Goal: Check status: Check status

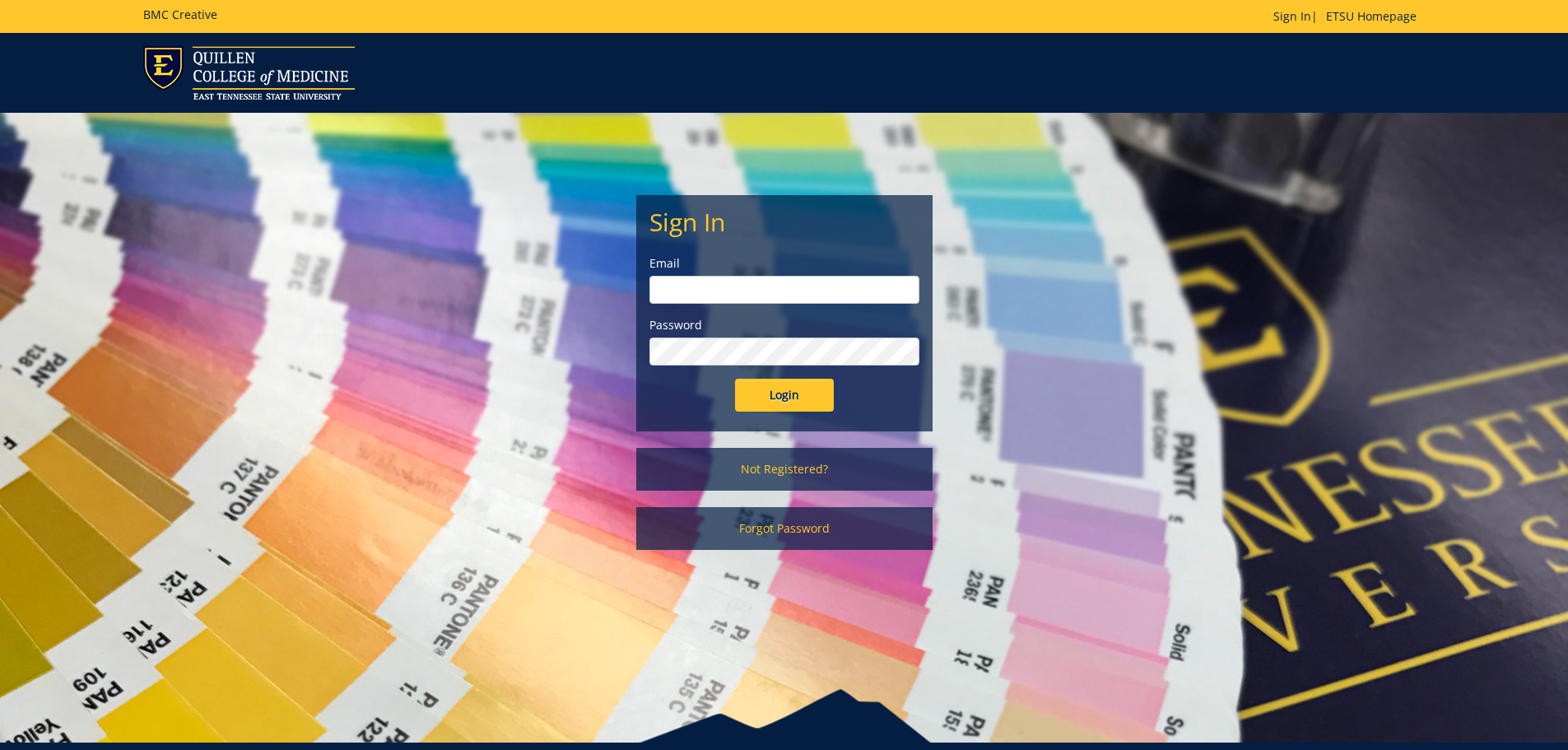
drag, startPoint x: 729, startPoint y: 290, endPoint x: 737, endPoint y: 298, distance: 11.3
click at [729, 290] on input "email" at bounding box center [784, 289] width 270 height 28
type input "[EMAIL_ADDRESS][DOMAIN_NAME]"
click at [735, 379] on input "Login" at bounding box center [784, 395] width 99 height 33
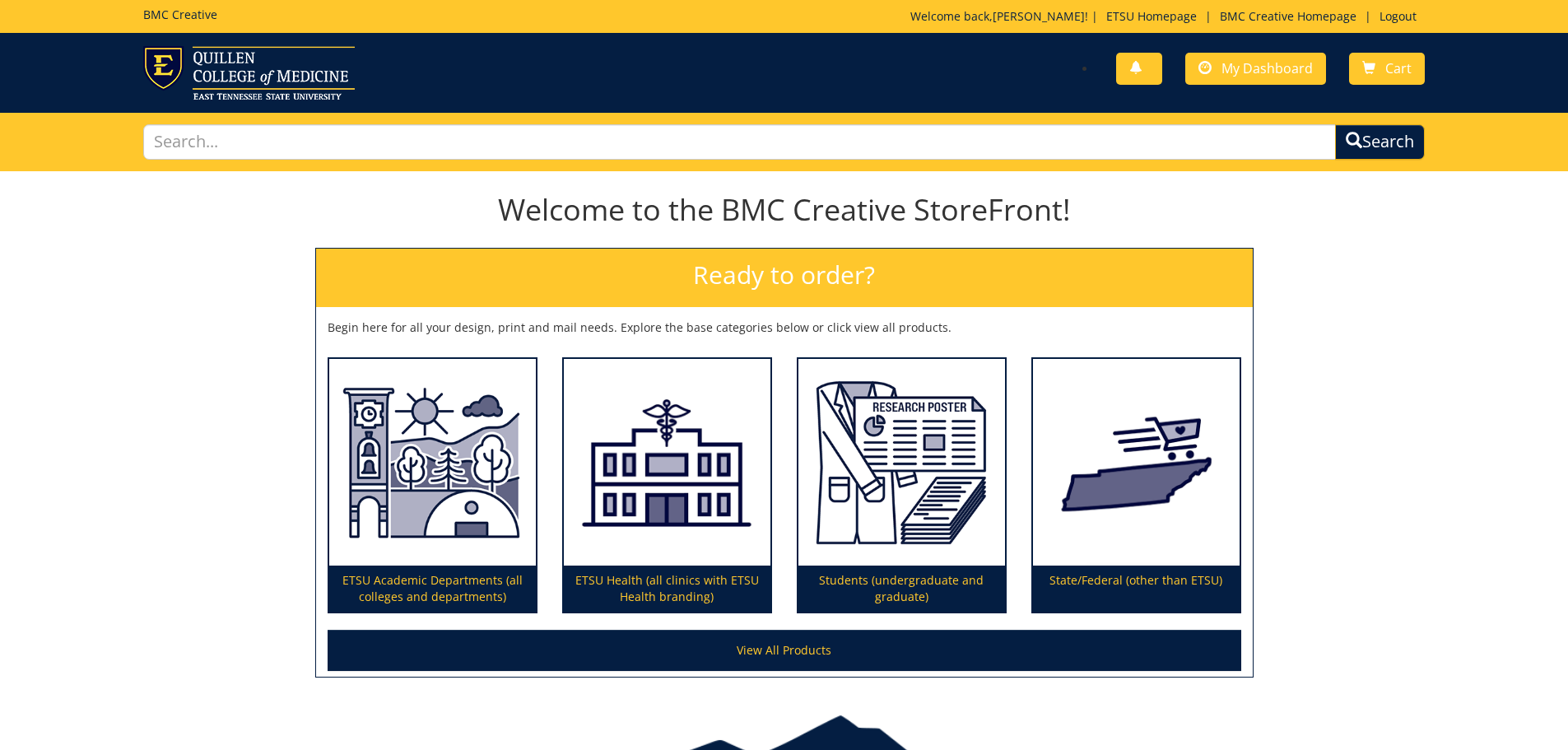
click at [1311, 487] on div "Welcome to the BMC Creative StoreFront! Ready to order? Begin here for all your…" at bounding box center [784, 432] width 1568 height 510
click at [1392, 340] on div "Welcome to the BMC Creative StoreFront! Ready to order? Begin here for all your…" at bounding box center [784, 432] width 1568 height 510
click at [1358, 377] on div "Welcome to the BMC Creative StoreFront! Ready to order? Begin here for all your…" at bounding box center [784, 432] width 1568 height 510
click at [1218, 64] on link "My Dashboard" at bounding box center [1255, 69] width 140 height 32
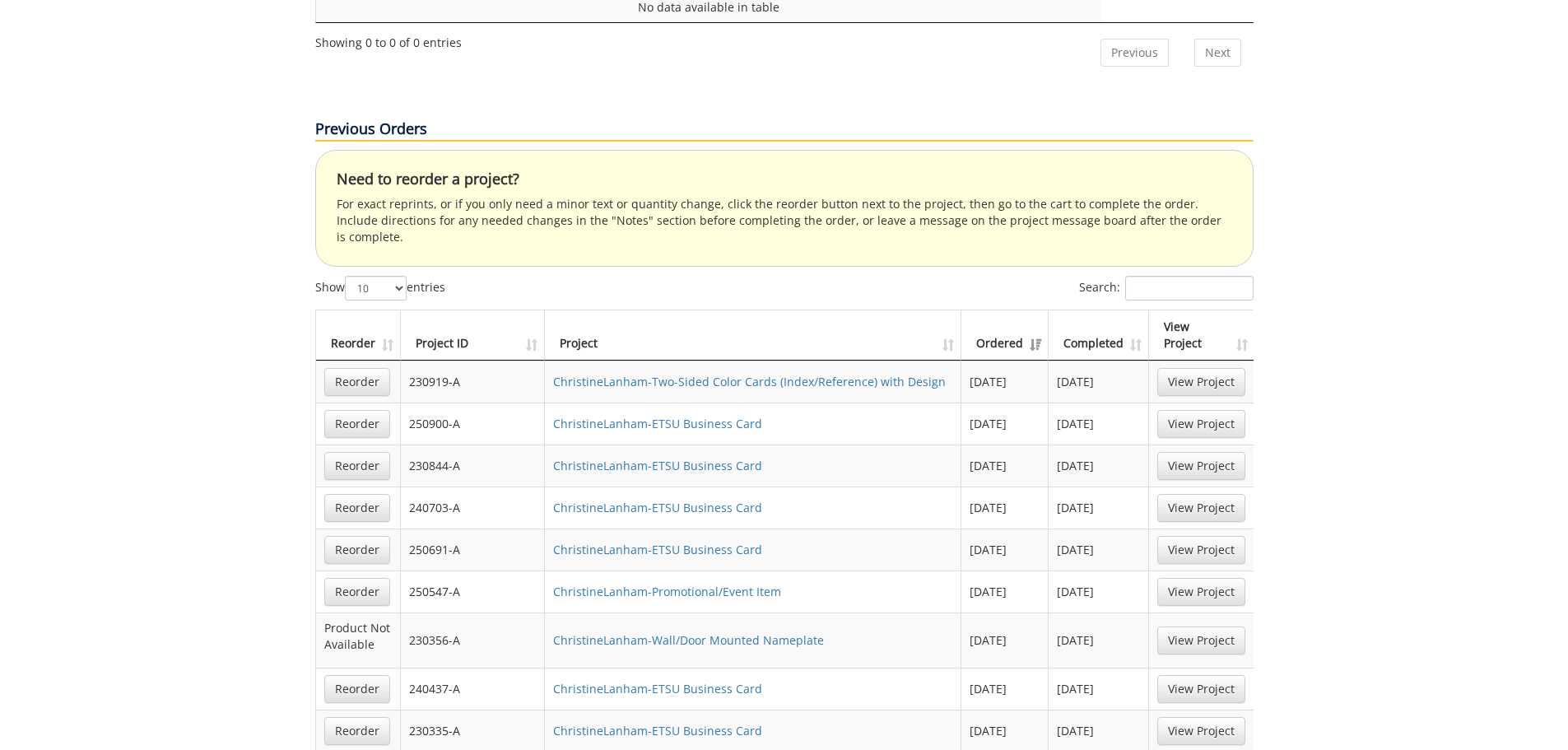
scroll to position [906, 0]
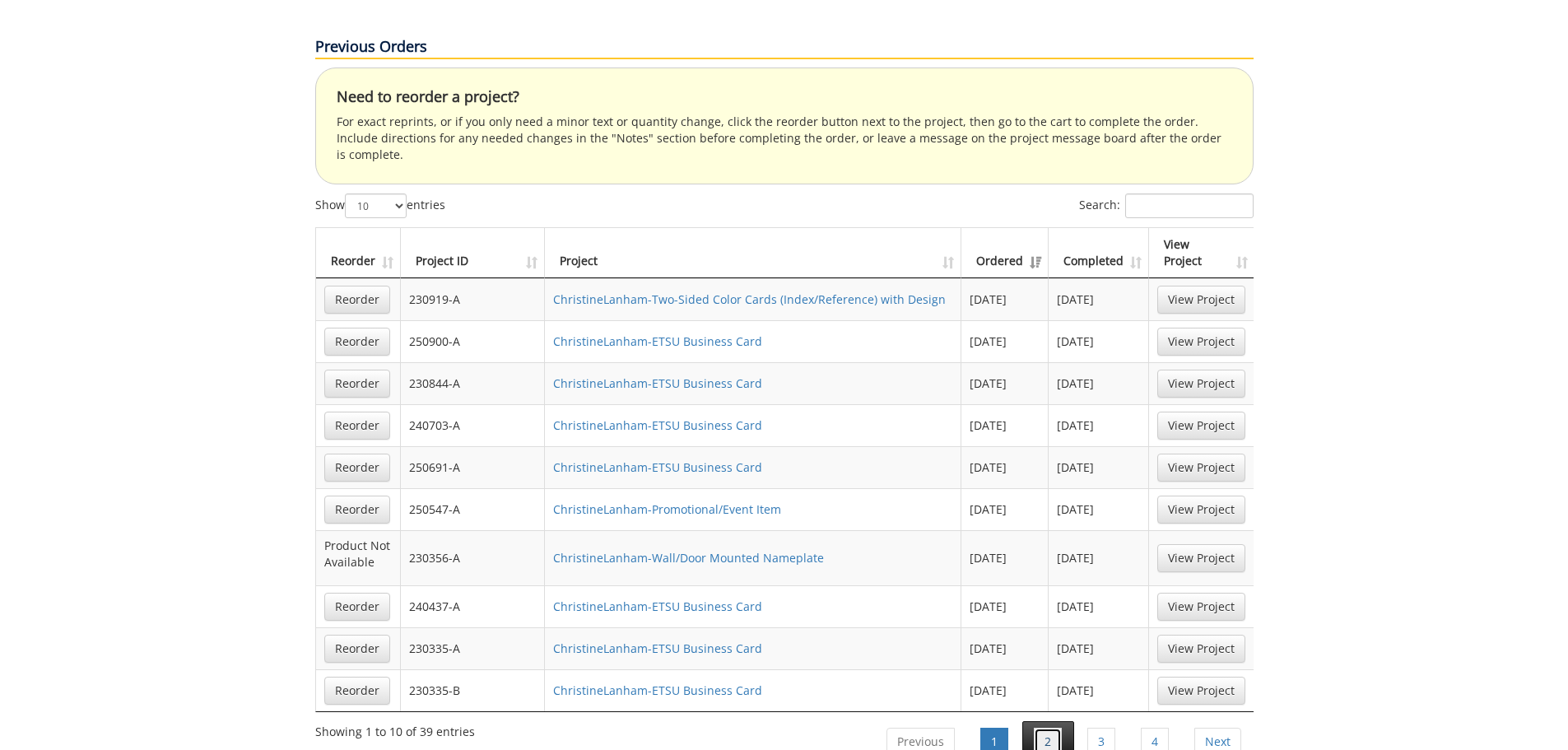
click at [1042, 727] on link "2" at bounding box center [1047, 741] width 28 height 28
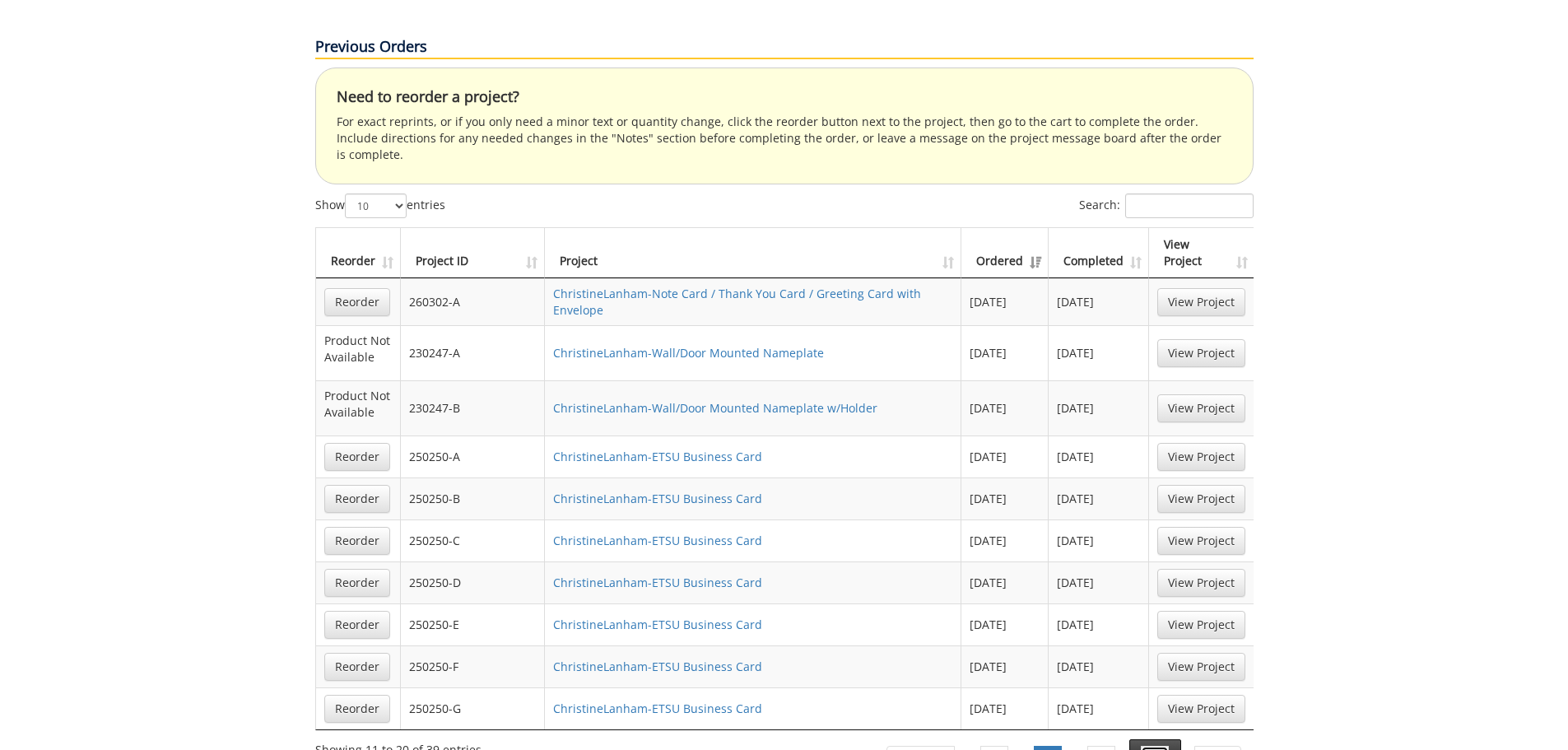
click at [1157, 746] on link "4" at bounding box center [1154, 759] width 28 height 28
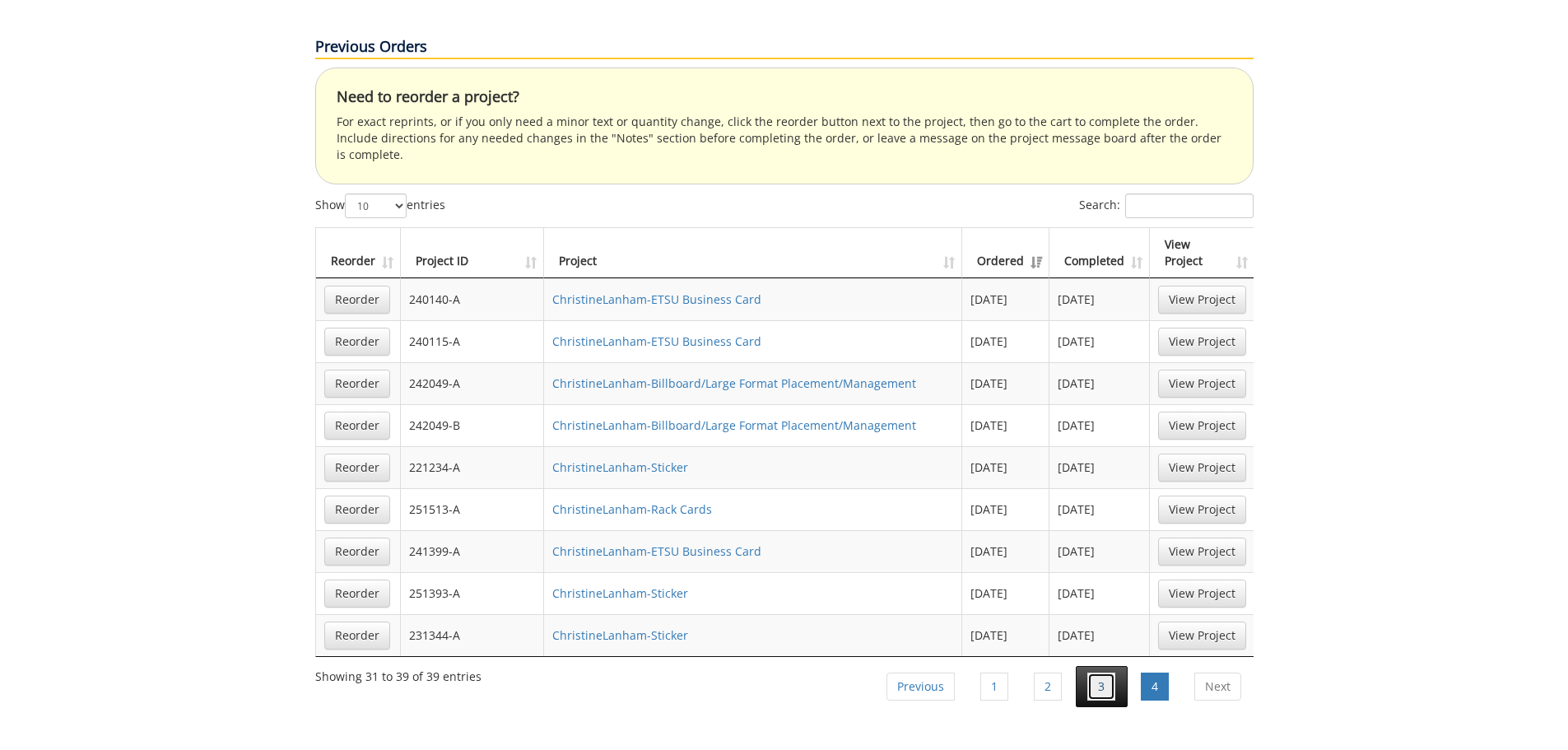
click at [1102, 673] on link "3" at bounding box center [1101, 686] width 28 height 28
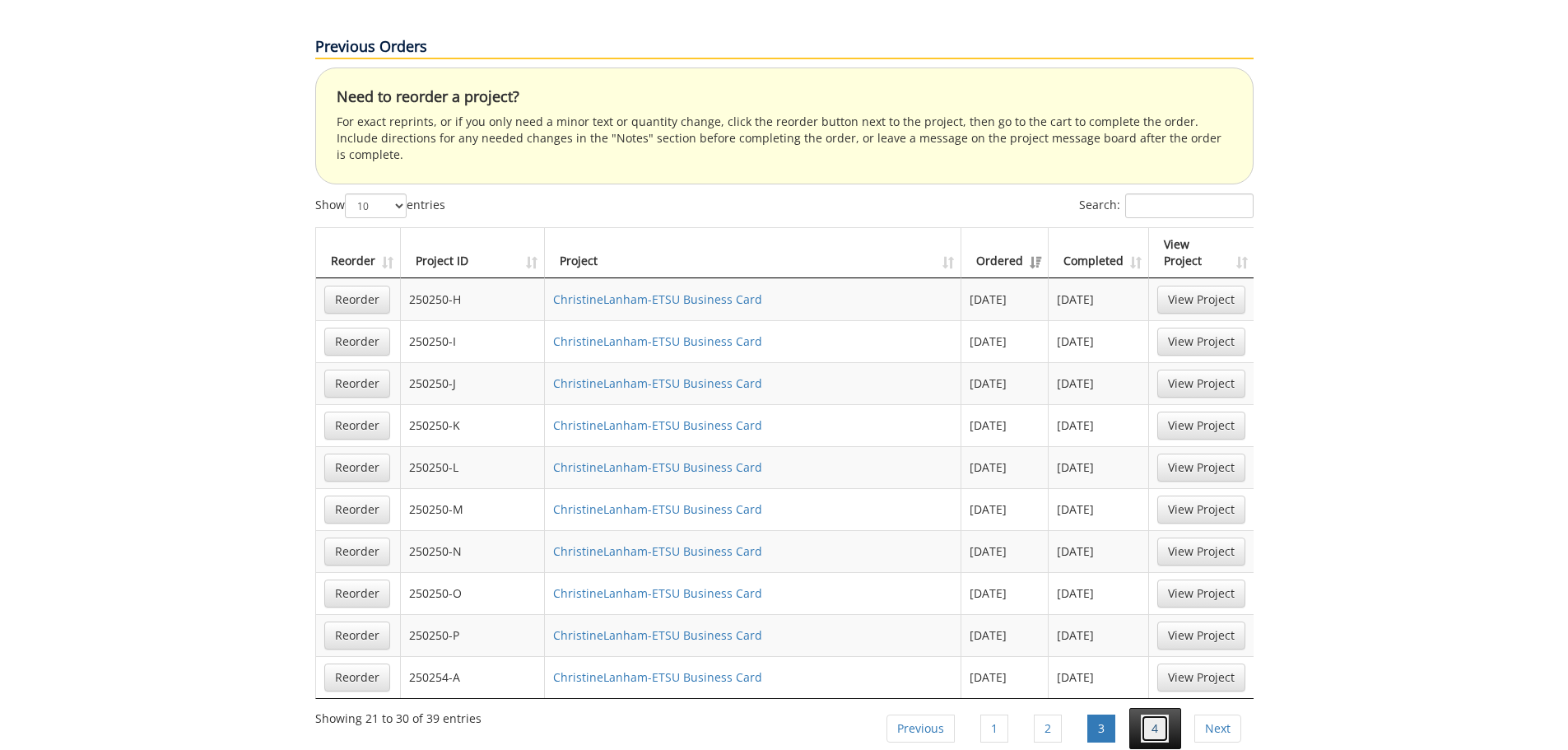
click at [1149, 715] on link "4" at bounding box center [1154, 728] width 28 height 28
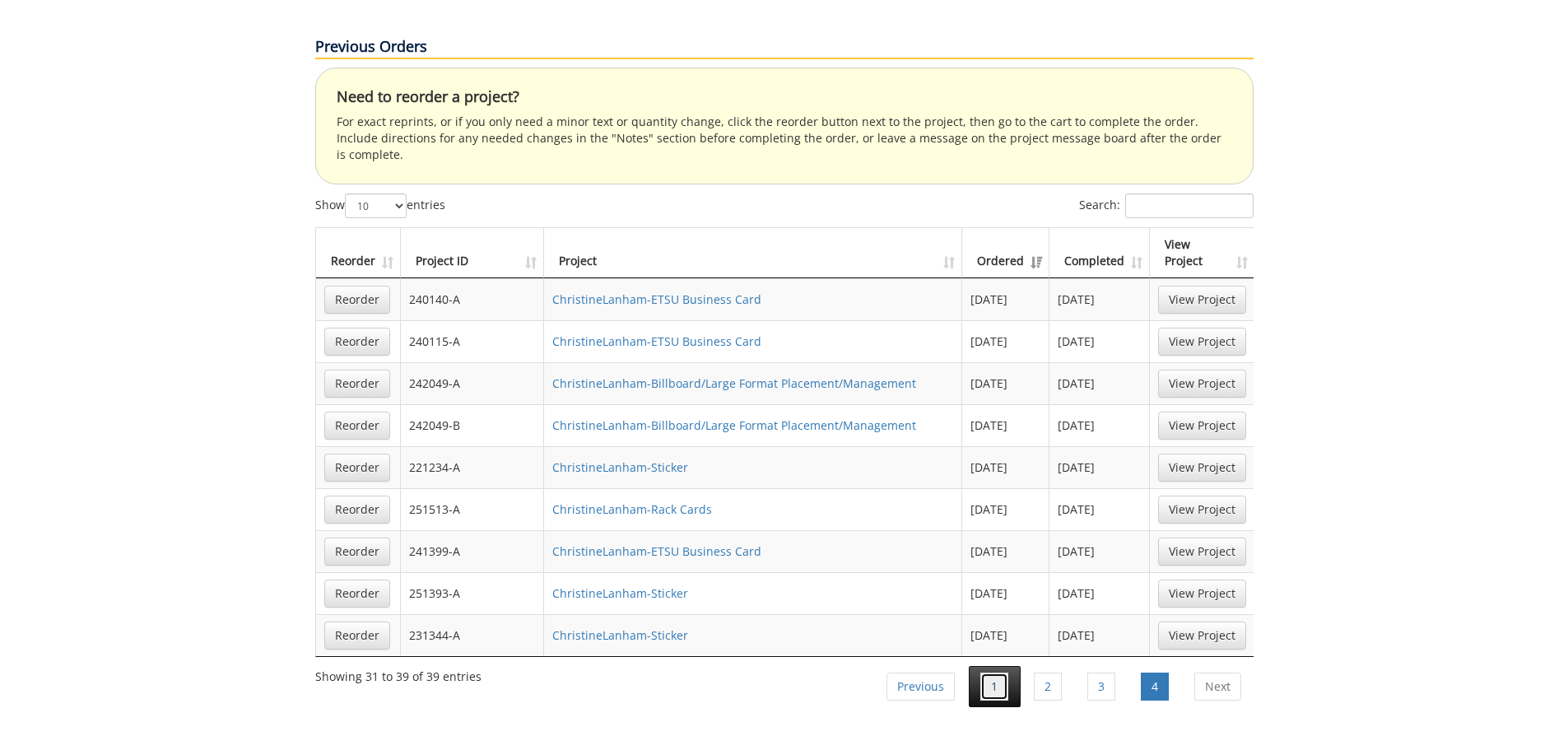
click at [995, 673] on link "1" at bounding box center [994, 686] width 28 height 28
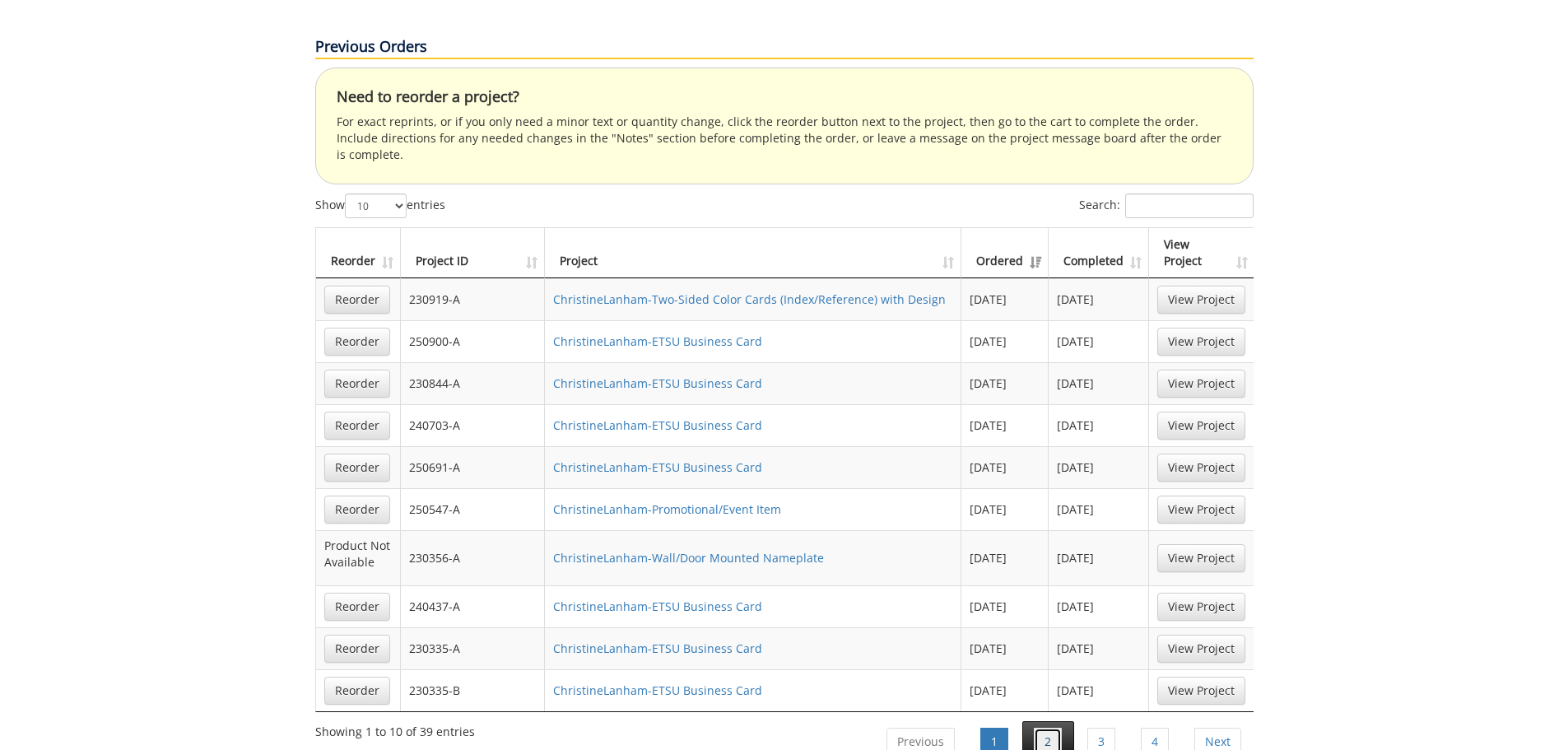
click at [1041, 727] on link "2" at bounding box center [1047, 741] width 28 height 28
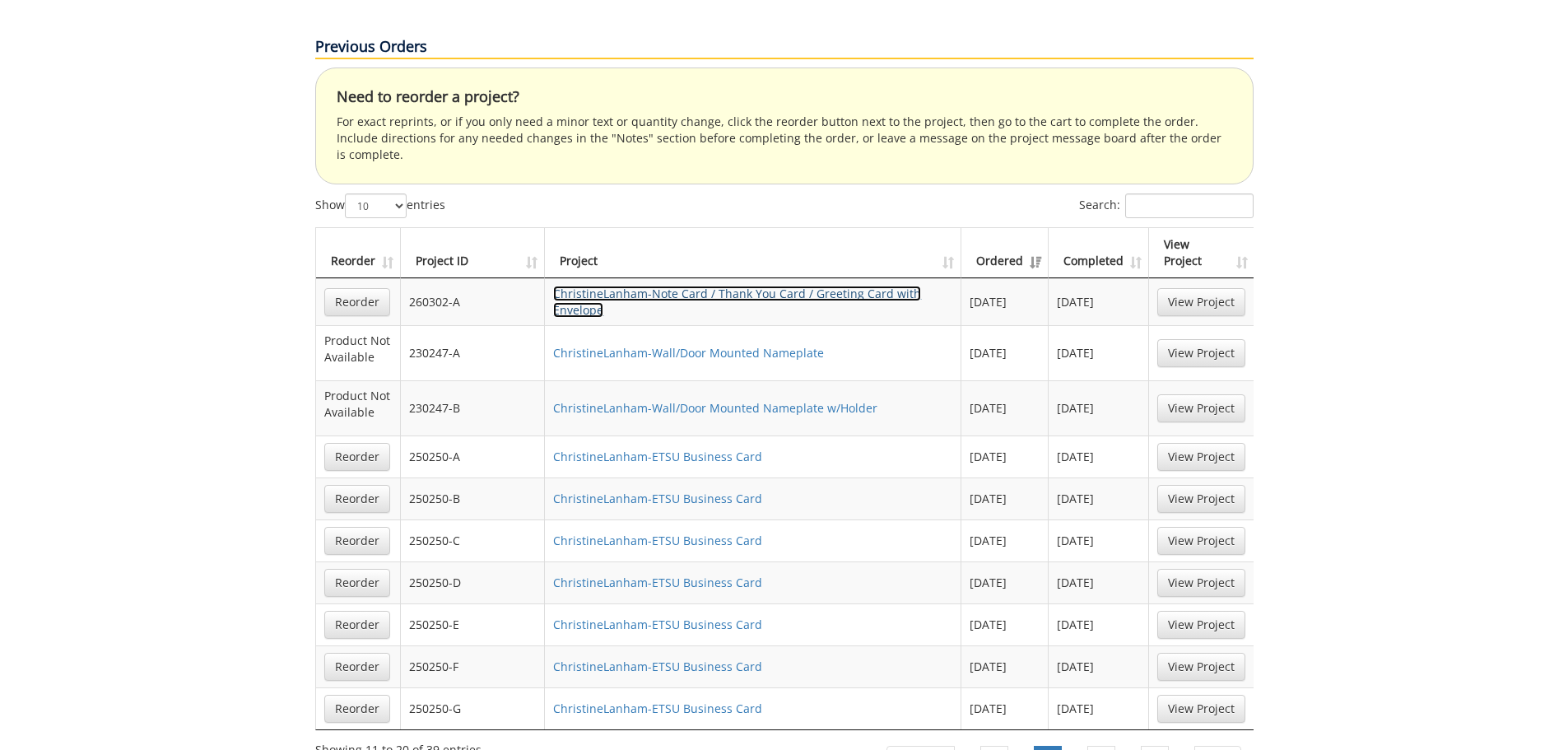
click at [645, 286] on link "ChristineLanham-Note Card / Thank You Card / Greeting Card with Envelope" at bounding box center [737, 302] width 368 height 32
